Goal: Transaction & Acquisition: Purchase product/service

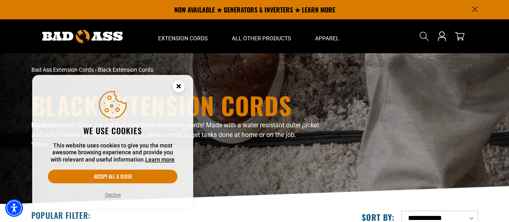
click at [175, 88] on circle "Close this option" at bounding box center [179, 86] width 12 height 12
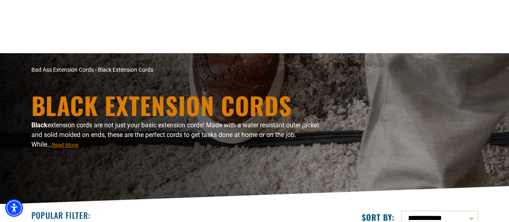
scroll to position [204, 0]
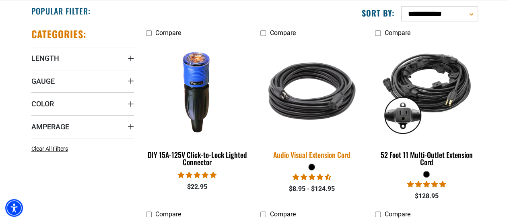
click at [310, 107] on img at bounding box center [312, 90] width 113 height 103
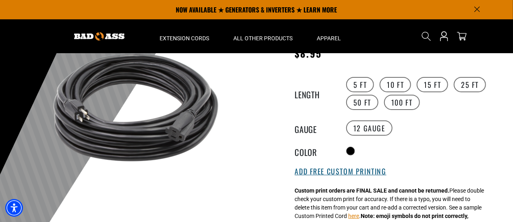
scroll to position [78, 0]
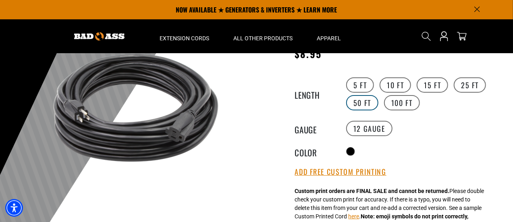
click at [369, 101] on label "50 FT" at bounding box center [362, 102] width 32 height 15
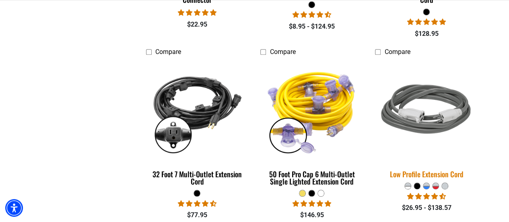
scroll to position [397, 0]
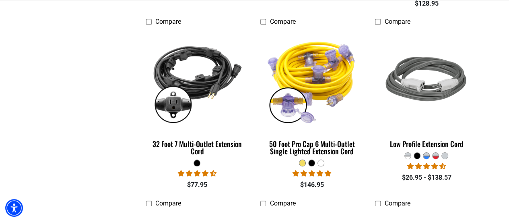
click at [419, 155] on div at bounding box center [417, 156] width 6 height 6
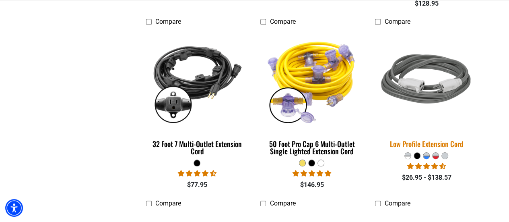
click at [436, 101] on img at bounding box center [426, 80] width 113 height 103
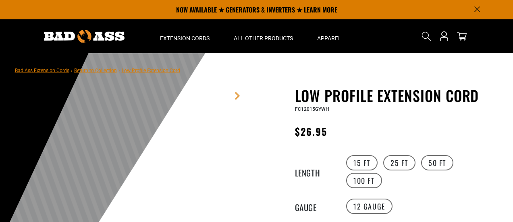
scroll to position [97, 0]
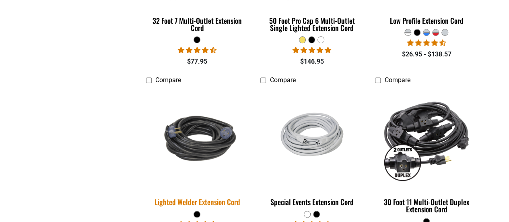
click at [223, 112] on img at bounding box center [197, 138] width 113 height 69
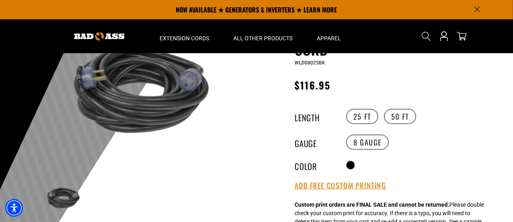
scroll to position [44, 0]
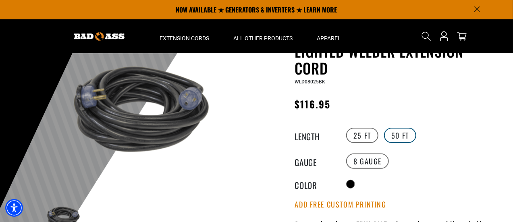
click at [403, 134] on label "50 FT" at bounding box center [400, 135] width 32 height 15
drag, startPoint x: 510, startPoint y: 100, endPoint x: 462, endPoint y: 120, distance: 51.8
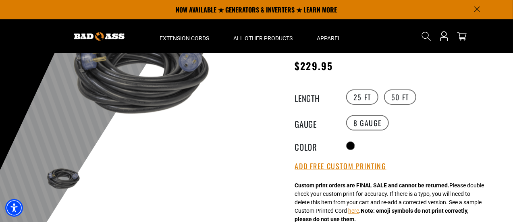
scroll to position [70, 0]
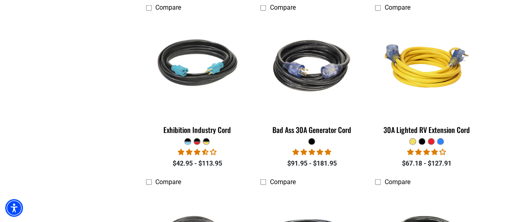
scroll to position [982, 0]
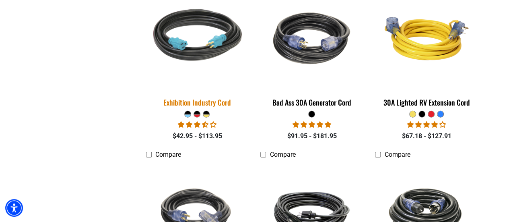
click at [221, 37] on img at bounding box center [197, 38] width 113 height 103
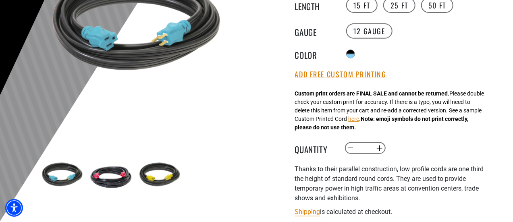
scroll to position [158, 0]
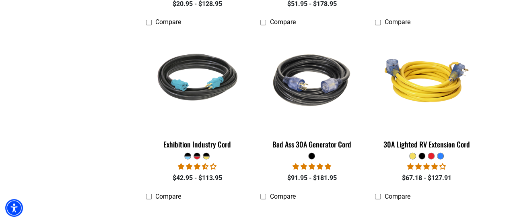
scroll to position [943, 0]
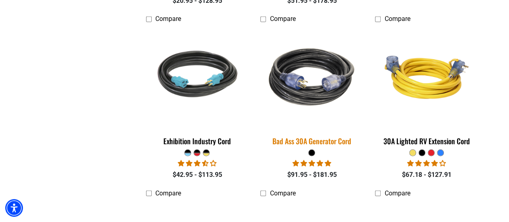
click at [313, 99] on img at bounding box center [312, 77] width 113 height 103
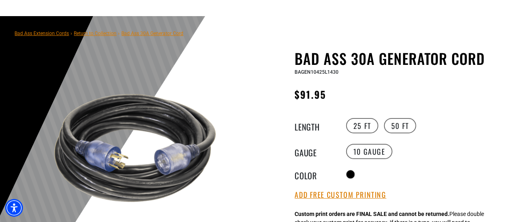
scroll to position [38, 0]
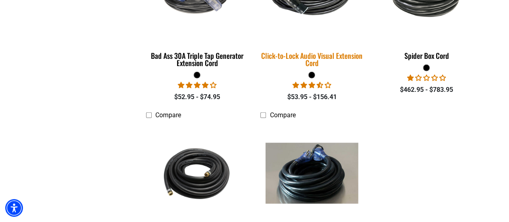
scroll to position [1290, 0]
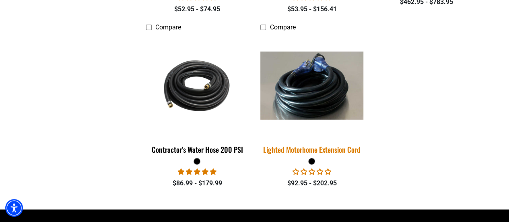
click at [309, 97] on img at bounding box center [312, 86] width 113 height 68
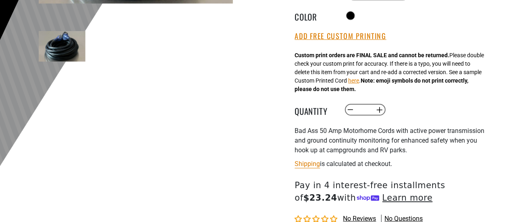
scroll to position [228, 0]
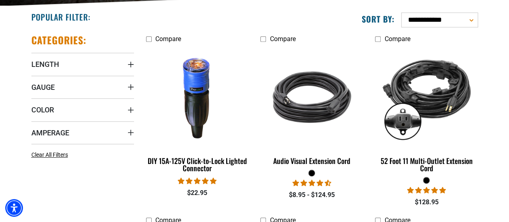
scroll to position [201, 0]
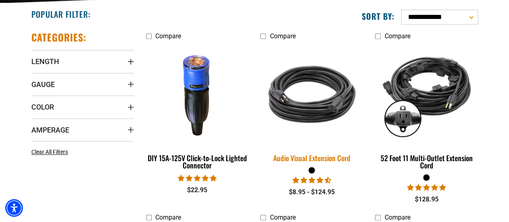
click at [316, 110] on img at bounding box center [312, 94] width 113 height 103
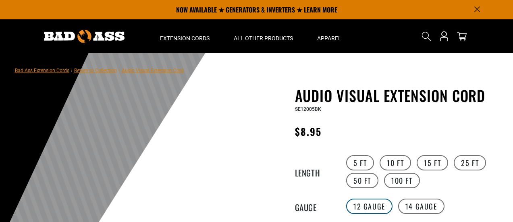
click at [408, 198] on label "14 Gauge Translation missing: en.products.product.variant_sold_out_or_unavailab…" at bounding box center [421, 205] width 46 height 15
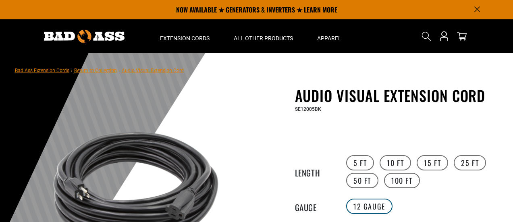
click at [379, 198] on label "12 Gauge" at bounding box center [369, 205] width 46 height 15
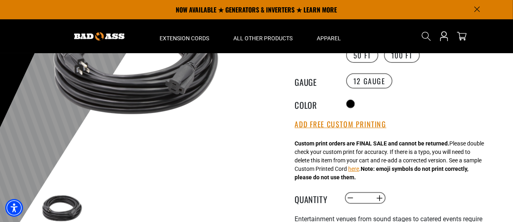
scroll to position [65, 0]
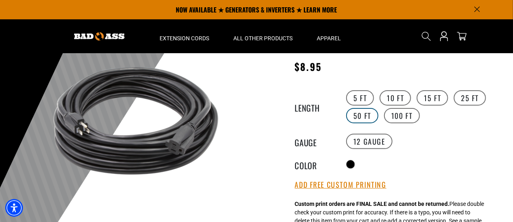
click at [365, 118] on label "50 FT" at bounding box center [362, 115] width 32 height 15
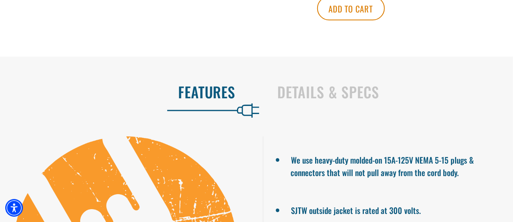
scroll to position [567, 0]
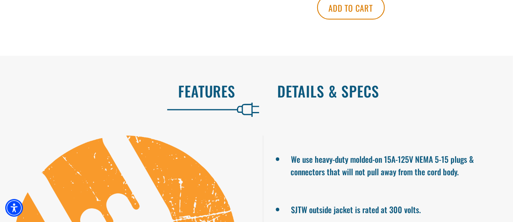
click at [321, 87] on h2 "Details & Specs" at bounding box center [386, 91] width 219 height 17
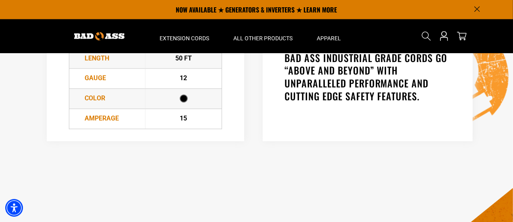
scroll to position [506, 0]
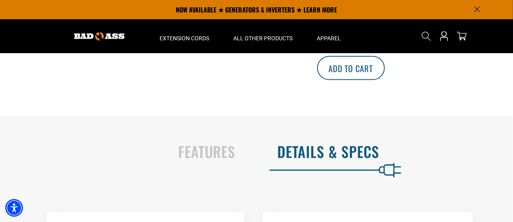
click at [385, 73] on button "Add to cart" at bounding box center [351, 68] width 68 height 24
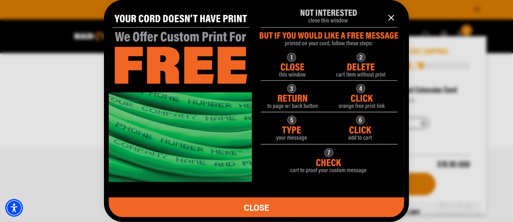
scroll to position [469, 0]
click at [391, 16] on icon "information" at bounding box center [391, 18] width 10 height 10
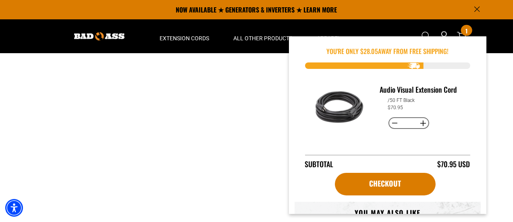
scroll to position [373, 0]
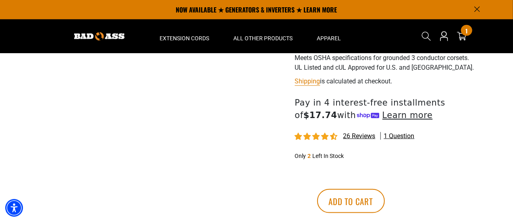
scroll to position [0, 0]
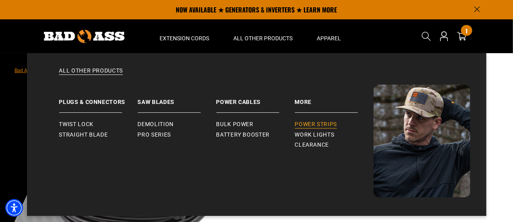
click at [325, 126] on span "Power Strips" at bounding box center [316, 124] width 42 height 7
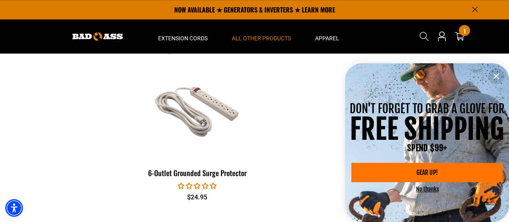
scroll to position [367, 0]
click at [494, 72] on icon "information" at bounding box center [497, 76] width 10 height 10
